Goal: Task Accomplishment & Management: Manage account settings

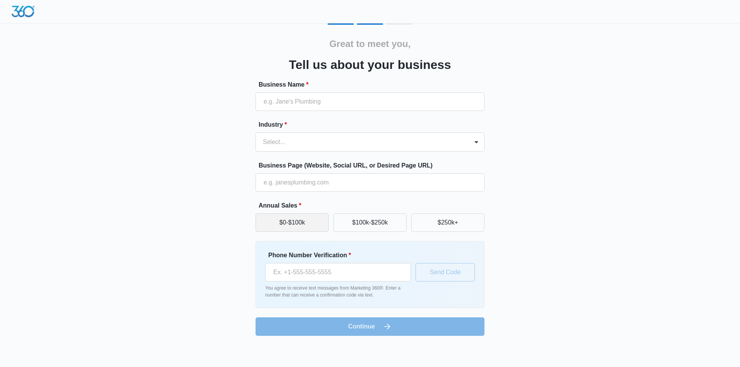
click at [322, 227] on button "$0-$100k" at bounding box center [292, 223] width 73 height 19
click at [298, 102] on input "Business Name *" at bounding box center [370, 102] width 229 height 19
type input "Prime Dump & Rentals LLC"
click at [410, 136] on div "Select..." at bounding box center [362, 142] width 213 height 19
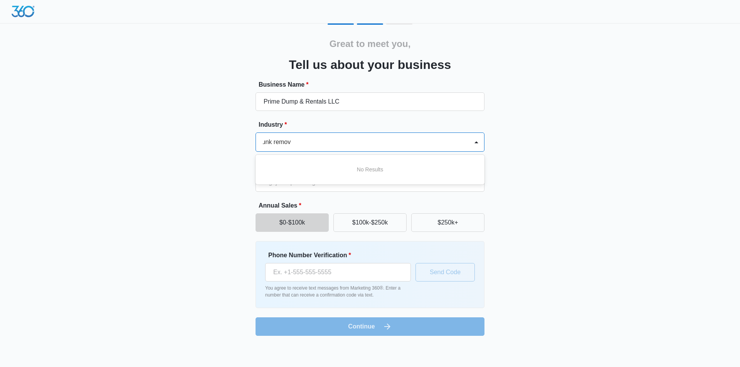
scroll to position [0, 3]
type input "junk removal"
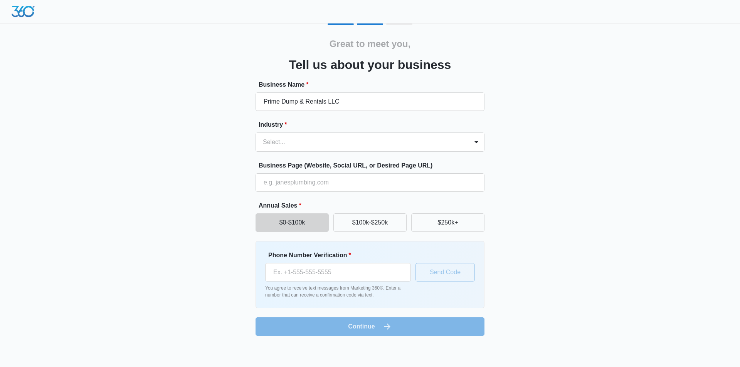
click at [590, 198] on div "Great to meet you, Tell us about your business Business Name * Prime Dump & Ren…" at bounding box center [370, 180] width 463 height 313
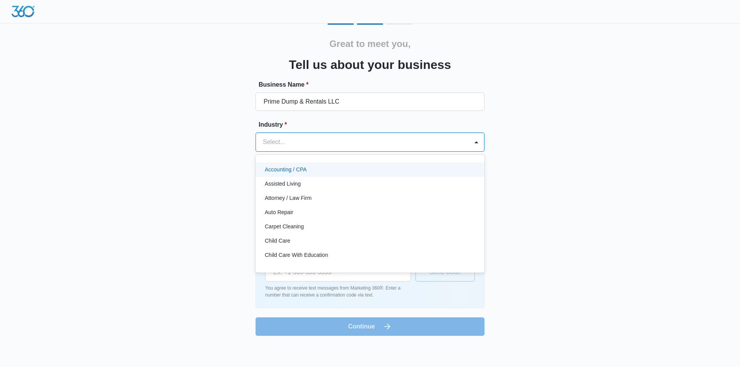
click at [388, 147] on div at bounding box center [361, 142] width 196 height 11
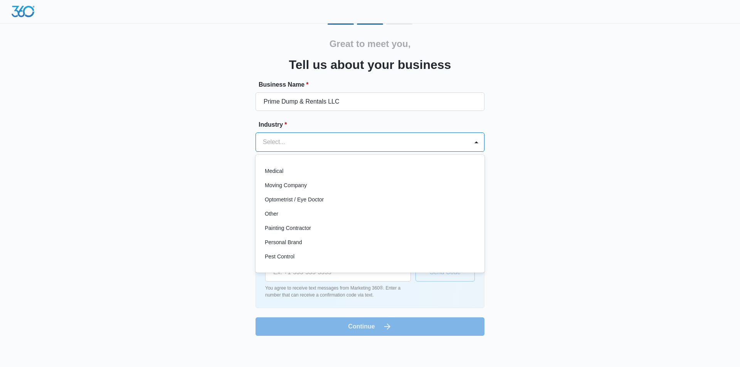
scroll to position [424, 0]
click at [379, 205] on div "Other" at bounding box center [369, 202] width 209 height 8
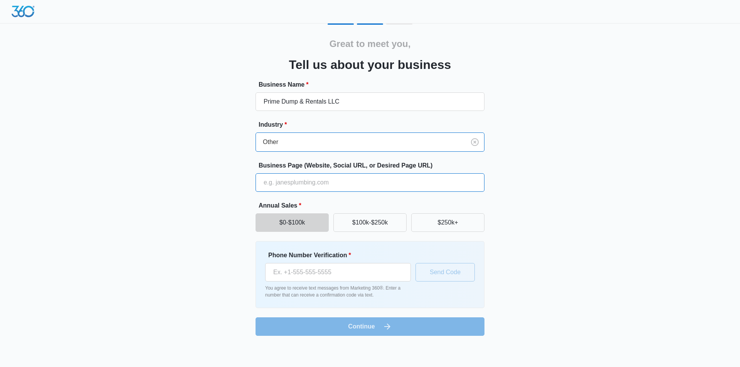
click at [364, 183] on input "Business Page (Website, Social URL, or Desired Page URL)" at bounding box center [370, 182] width 229 height 19
paste input "[URL][DOMAIN_NAME]"
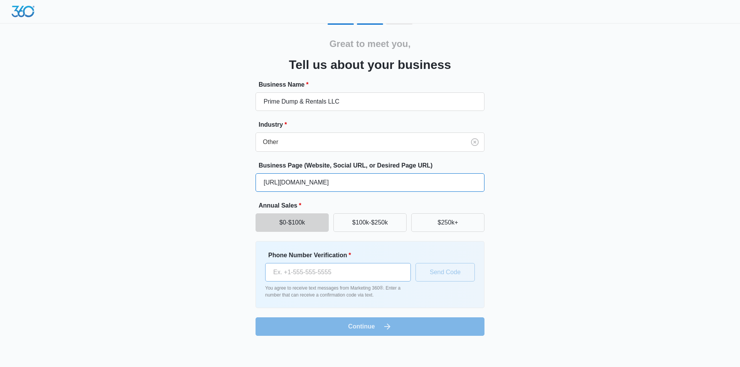
type input "[URL][DOMAIN_NAME]"
click at [336, 271] on input "Phone Number Verification *" at bounding box center [338, 272] width 146 height 19
type input "[PHONE_NUMBER]"
click at [438, 273] on button "Send Code" at bounding box center [445, 272] width 59 height 19
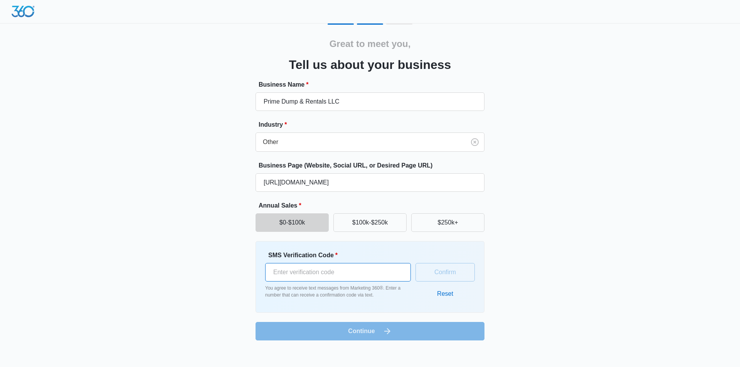
click at [374, 272] on input "SMS Verification Code *" at bounding box center [338, 272] width 146 height 19
type input "671858"
click at [463, 271] on button "Confirm" at bounding box center [445, 272] width 59 height 19
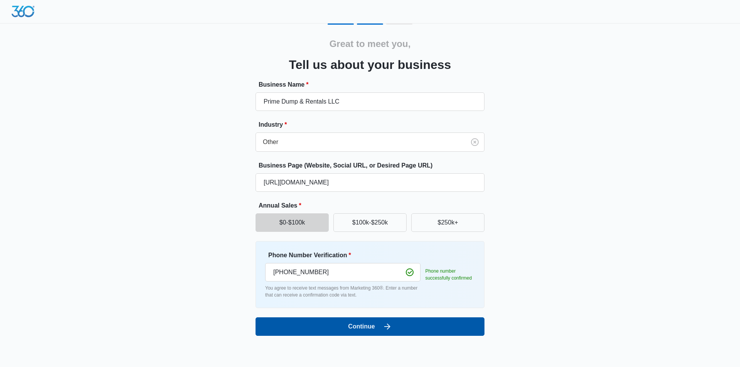
click at [416, 333] on button "Continue" at bounding box center [370, 327] width 229 height 19
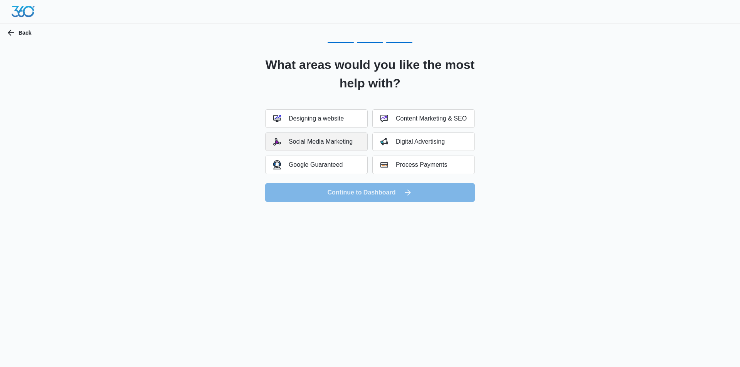
click at [352, 142] on div "Social Media Marketing" at bounding box center [312, 142] width 79 height 8
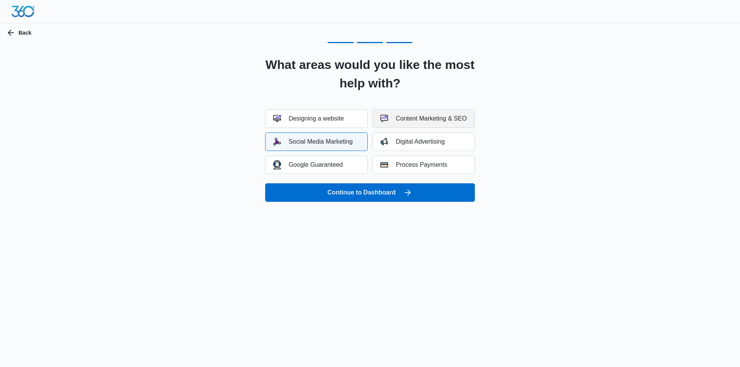
click at [393, 126] on button "Content Marketing & SEO" at bounding box center [423, 118] width 103 height 19
click at [465, 145] on button "Digital Advertising" at bounding box center [423, 142] width 103 height 19
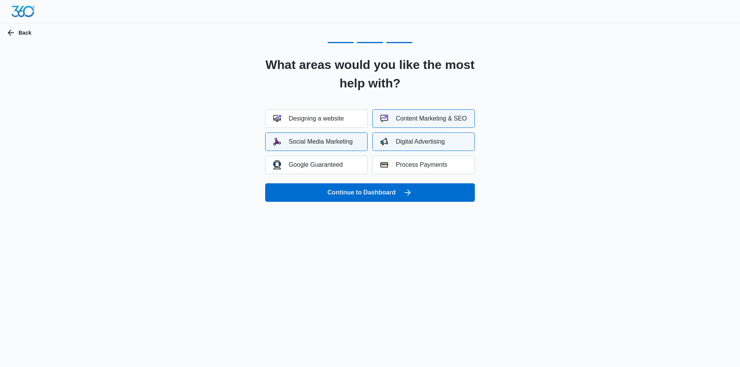
click at [467, 126] on button "Content Marketing & SEO" at bounding box center [423, 118] width 103 height 19
click at [363, 143] on button "Social Media Marketing" at bounding box center [316, 142] width 103 height 19
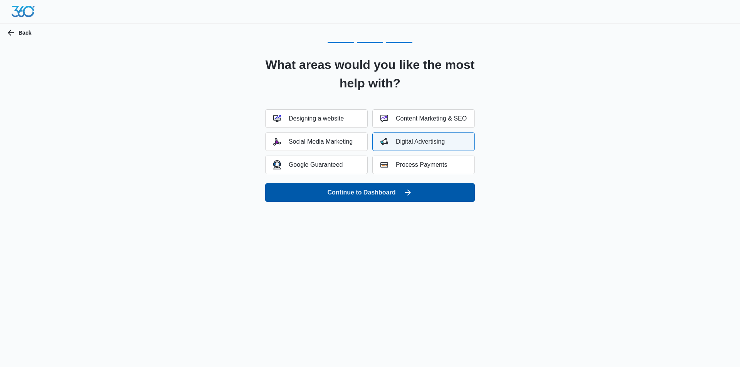
click at [406, 193] on icon "submit" at bounding box center [408, 193] width 6 height 6
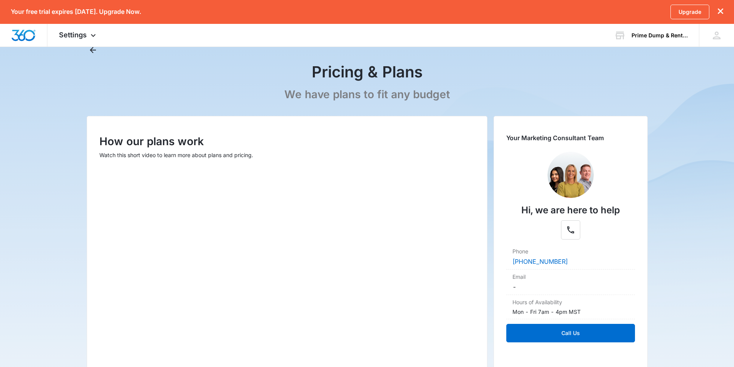
scroll to position [116, 0]
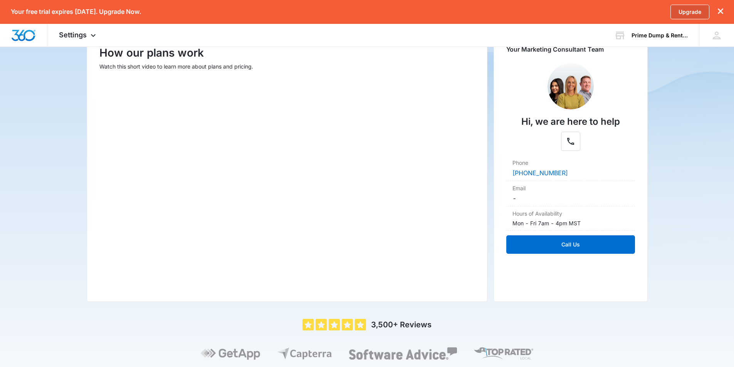
click at [682, 13] on link "Upgrade" at bounding box center [690, 12] width 39 height 15
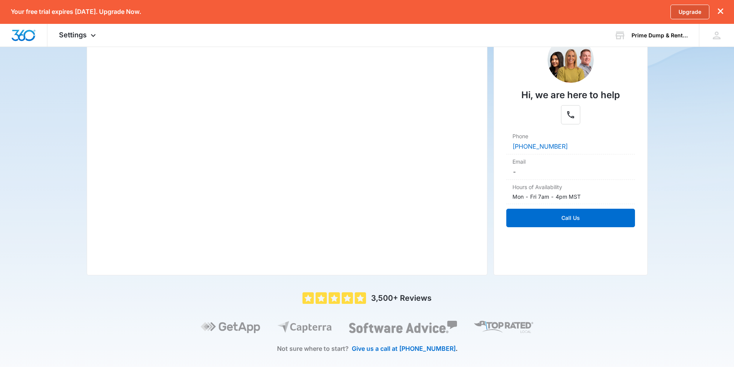
scroll to position [155, 0]
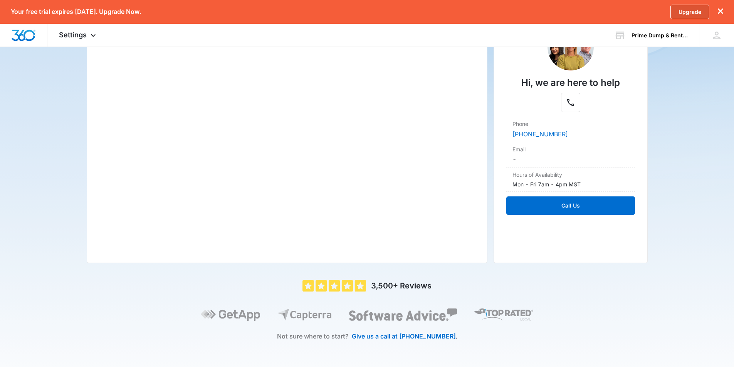
click at [690, 10] on link "Upgrade" at bounding box center [690, 12] width 39 height 15
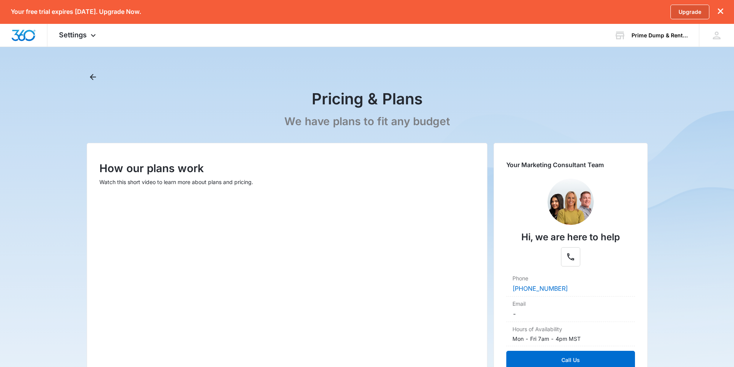
click at [689, 10] on link "Upgrade" at bounding box center [690, 12] width 39 height 15
click at [93, 76] on icon "Back" at bounding box center [92, 76] width 9 height 9
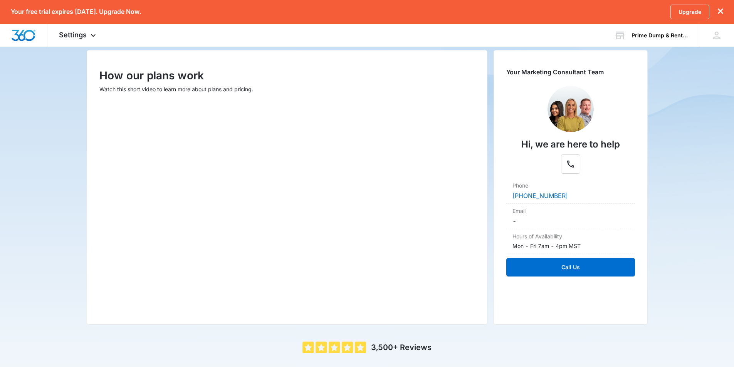
scroll to position [154, 0]
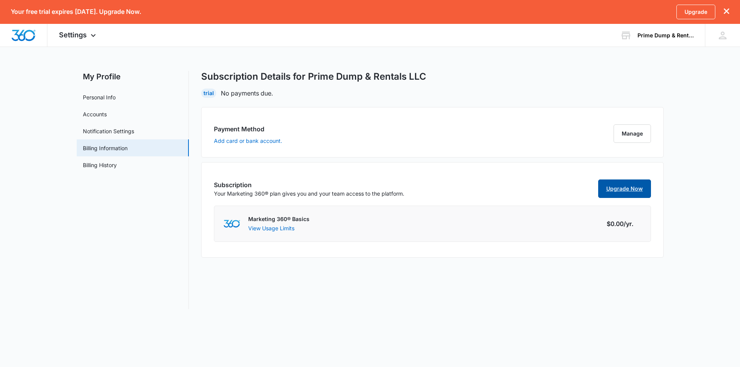
click at [618, 188] on link "Upgrade Now" at bounding box center [624, 189] width 53 height 19
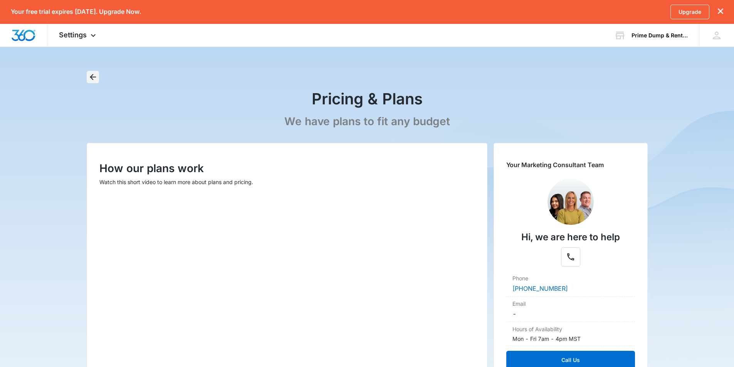
click at [95, 72] on button "Back" at bounding box center [93, 77] width 12 height 12
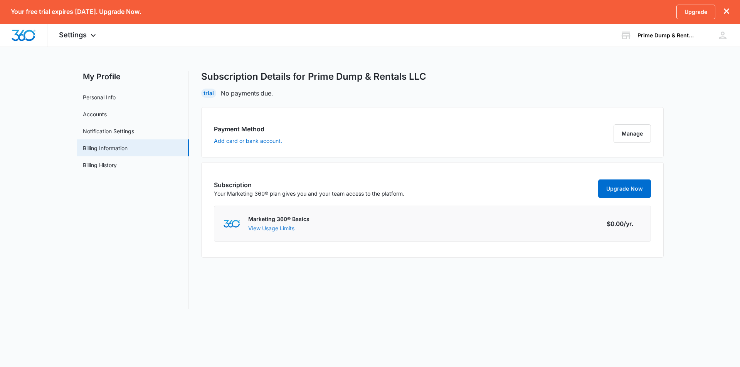
click at [273, 228] on button "View Usage Limits" at bounding box center [271, 228] width 46 height 8
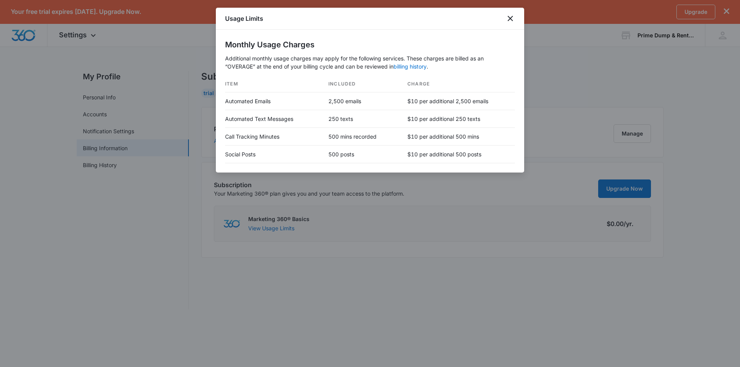
click at [195, 194] on div at bounding box center [370, 183] width 740 height 367
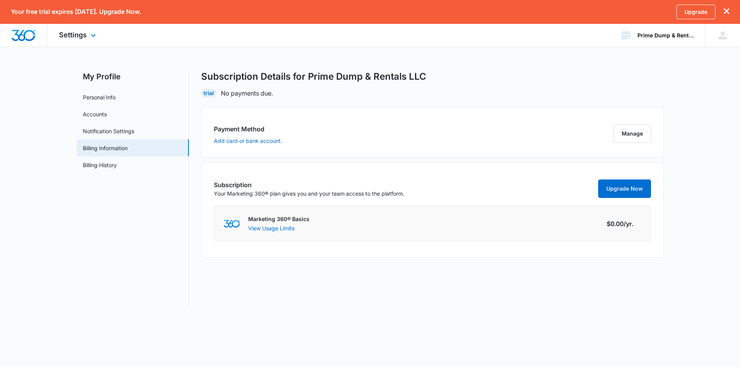
click at [39, 37] on div at bounding box center [23, 35] width 47 height 23
click at [643, 34] on div "Prime Dump & Rentals LLC" at bounding box center [666, 35] width 56 height 6
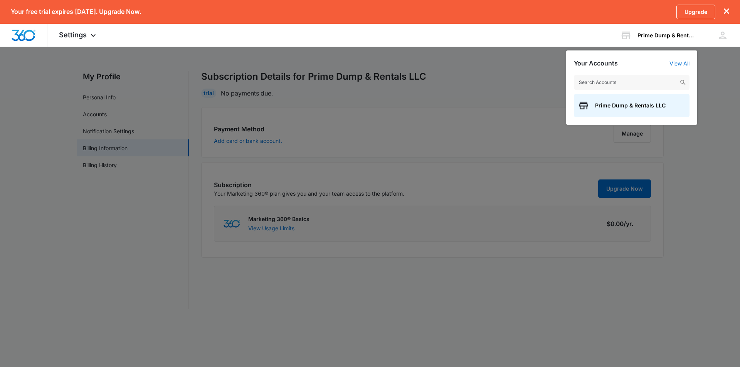
click at [531, 74] on div at bounding box center [370, 183] width 740 height 367
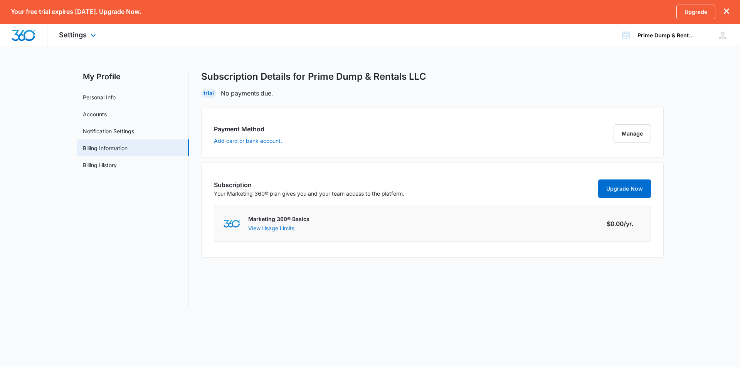
click at [88, 36] on div "Settings Apps Reputation Websites Forms CRM Email Shop Payments POS Ads Intelli…" at bounding box center [78, 35] width 62 height 23
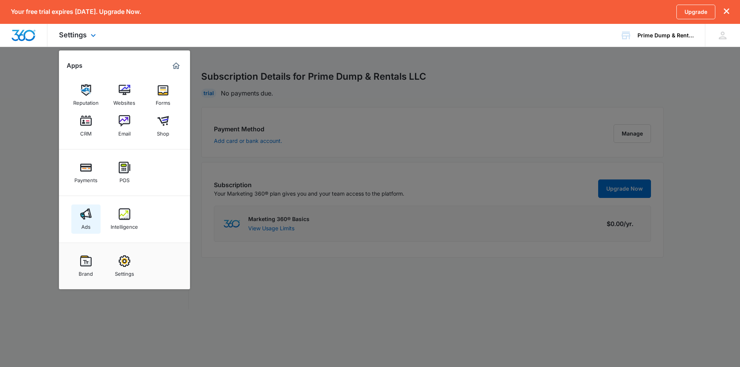
click at [85, 211] on img at bounding box center [86, 215] width 12 height 12
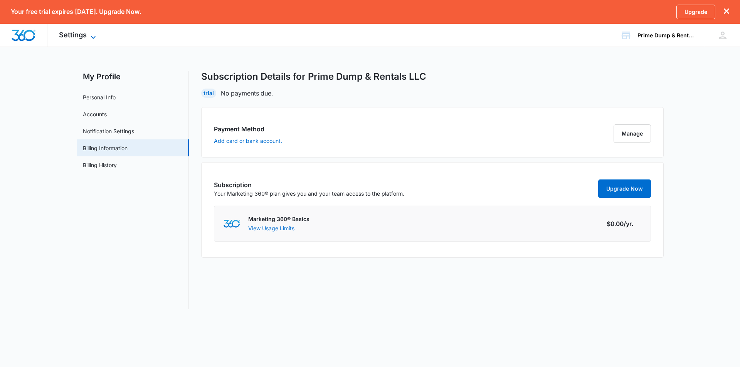
click at [86, 37] on div "Settings Apps Reputation Websites Forms CRM Email Shop Payments POS Ads Intelli…" at bounding box center [78, 35] width 62 height 23
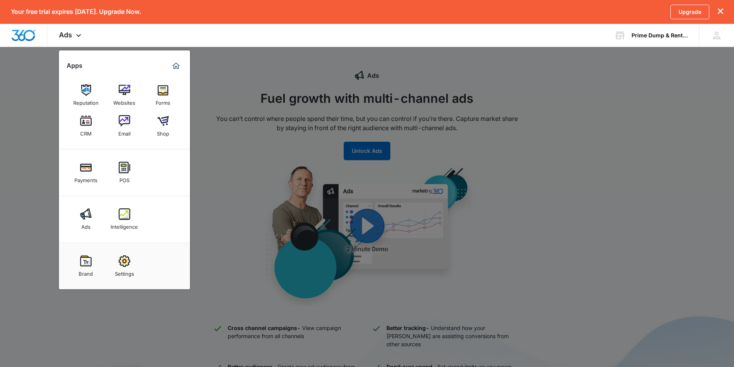
click at [20, 109] on div at bounding box center [367, 183] width 734 height 367
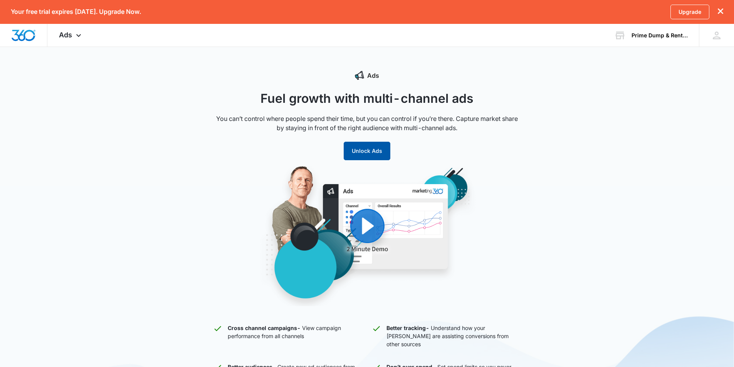
click at [351, 149] on button "Unlock Ads" at bounding box center [367, 151] width 47 height 19
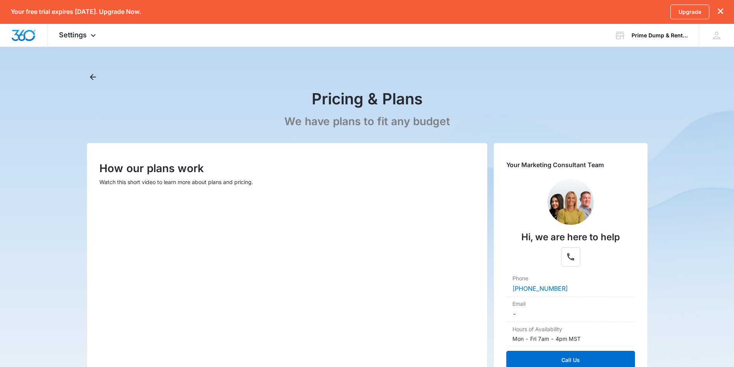
click at [101, 77] on div "Pricing & Plans We have plans to fit any budget" at bounding box center [367, 102] width 561 height 63
click at [91, 75] on icon "Back" at bounding box center [92, 76] width 9 height 9
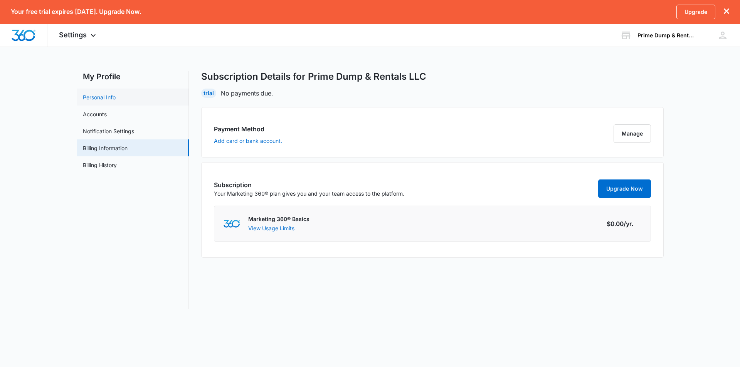
click at [98, 101] on link "Personal Info" at bounding box center [99, 97] width 33 height 8
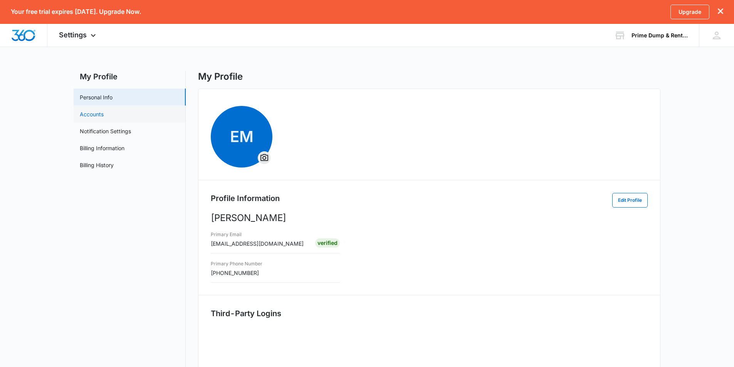
click at [104, 116] on link "Accounts" at bounding box center [92, 114] width 24 height 8
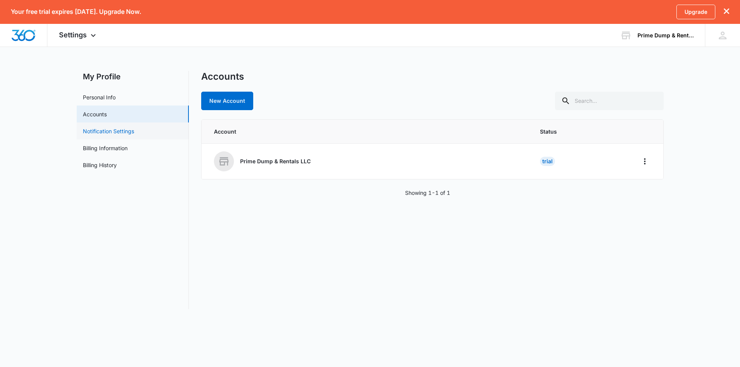
click at [114, 129] on link "Notification Settings" at bounding box center [108, 131] width 51 height 8
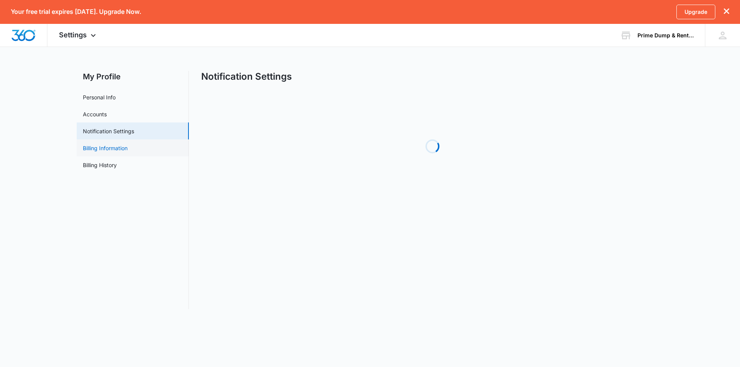
click at [125, 146] on link "Billing Information" at bounding box center [105, 148] width 45 height 8
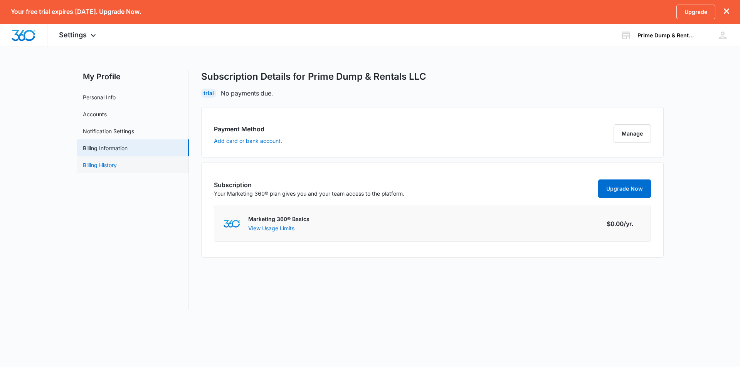
click at [117, 163] on link "Billing History" at bounding box center [100, 165] width 34 height 8
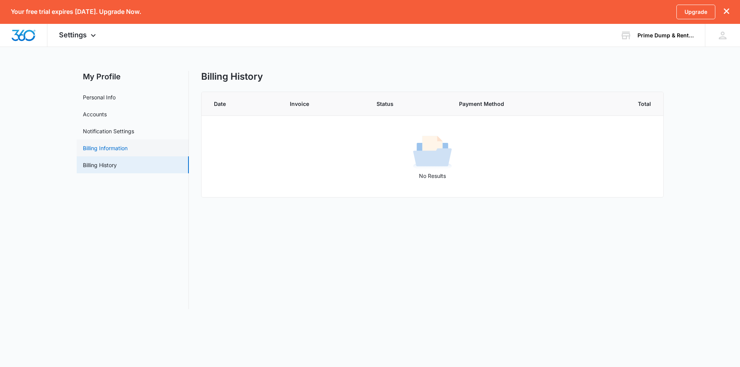
click at [125, 146] on link "Billing Information" at bounding box center [105, 148] width 45 height 8
